Goal: Task Accomplishment & Management: Complete application form

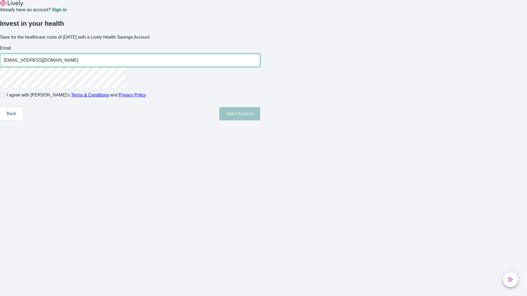
type input "General.Stoltenberg250812144734@gmail.com"
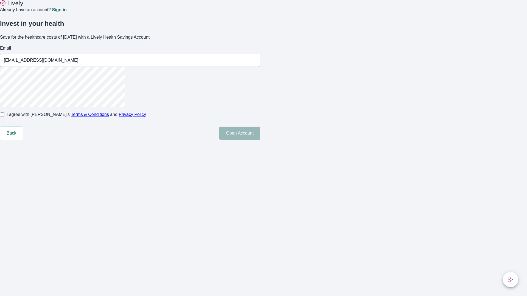
click at [4, 117] on input "I agree with Lively’s Terms & Conditions and Privacy Policy" at bounding box center [2, 114] width 4 height 4
checkbox input "true"
click at [260, 140] on button "Open Account" at bounding box center [239, 133] width 41 height 13
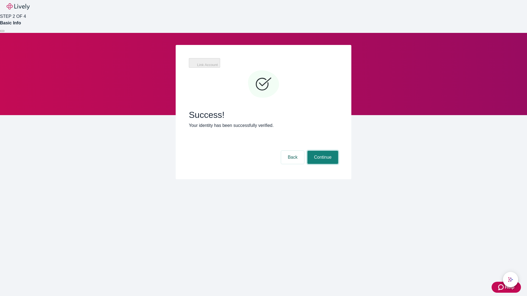
click at [322, 151] on button "Continue" at bounding box center [322, 157] width 31 height 13
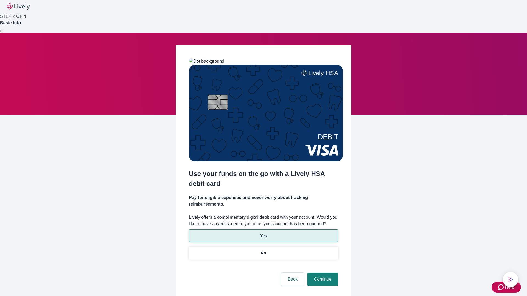
click at [263, 233] on p "Yes" at bounding box center [263, 236] width 7 height 6
click at [322, 273] on button "Continue" at bounding box center [322, 279] width 31 height 13
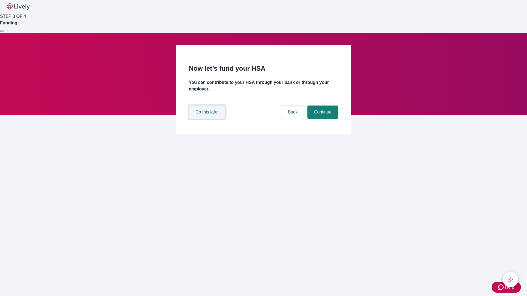
click at [208, 119] on button "Do this later" at bounding box center [207, 112] width 36 height 13
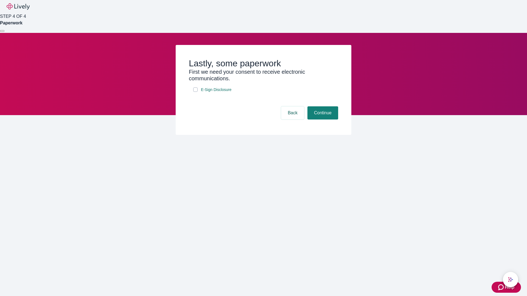
click at [195, 92] on input "E-Sign Disclosure" at bounding box center [195, 90] width 4 height 4
checkbox input "true"
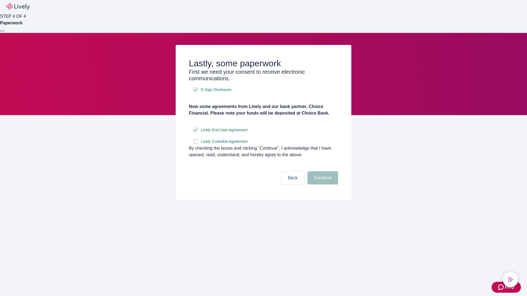
click at [195, 144] on input "Lively Custodial Agreement" at bounding box center [195, 141] width 4 height 4
checkbox input "true"
click at [322, 185] on button "Continue" at bounding box center [322, 177] width 31 height 13
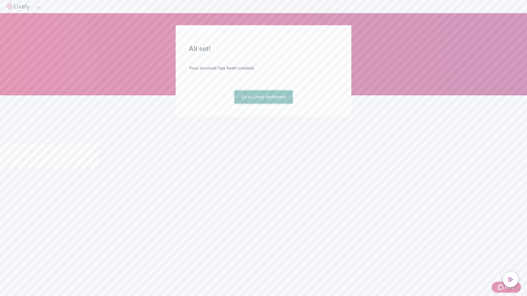
click at [263, 104] on link "Go to Lively dashboard" at bounding box center [263, 97] width 58 height 13
